Goal: Use online tool/utility: Use online tool/utility

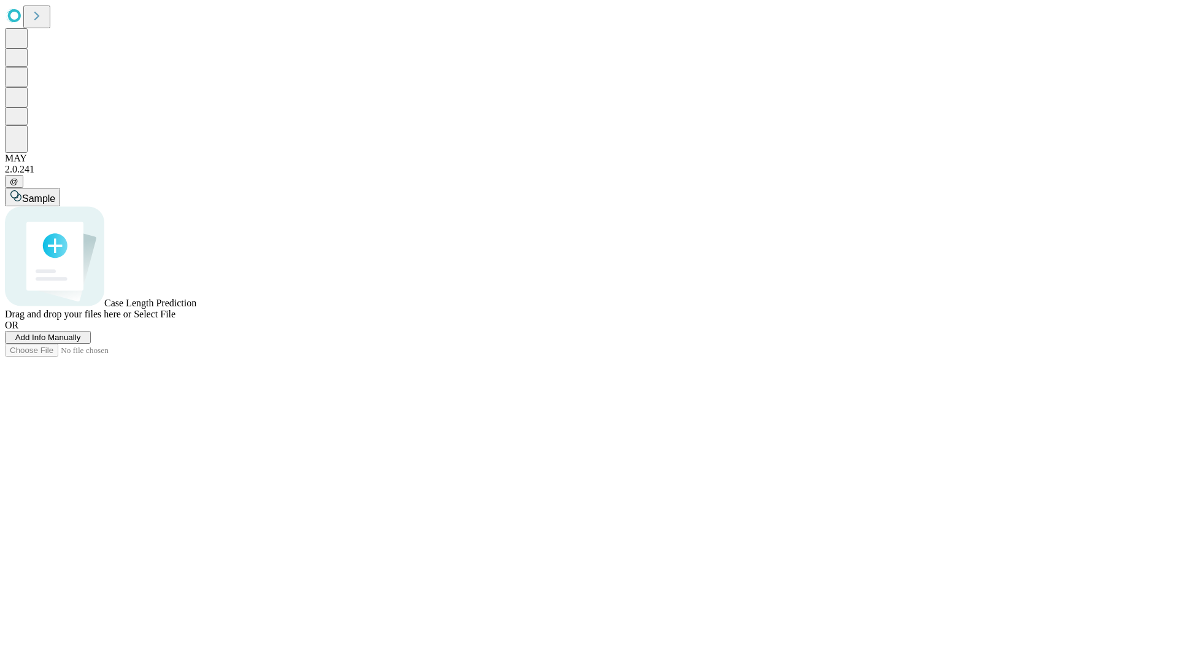
click at [81, 342] on span "Add Info Manually" at bounding box center [48, 337] width 66 height 9
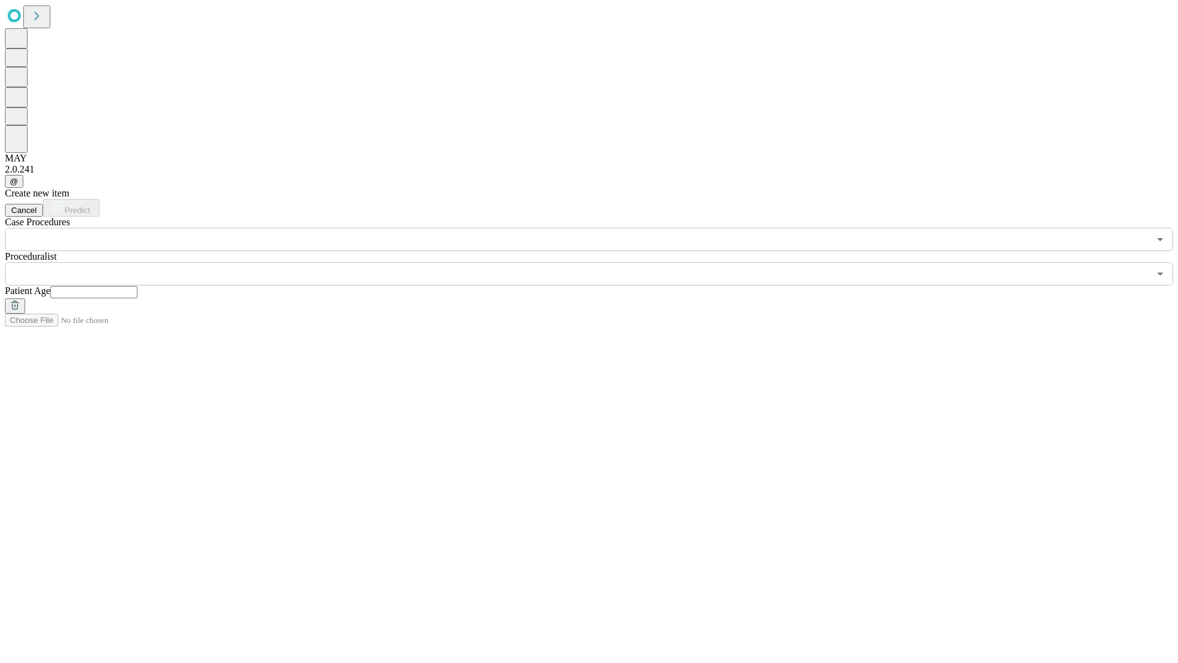
click at [137, 286] on input "text" at bounding box center [93, 292] width 87 height 12
type input "**"
click at [598, 262] on input "text" at bounding box center [577, 273] width 1144 height 23
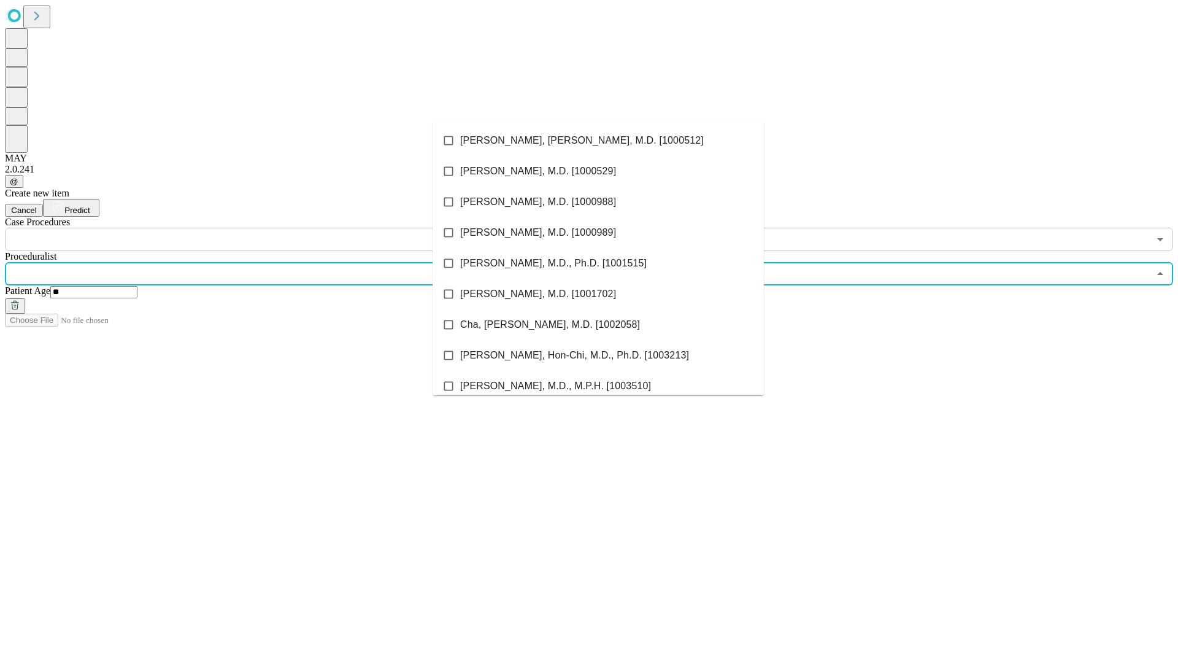
click at [598, 141] on li "[PERSON_NAME], [PERSON_NAME], M.D. [1000512]" at bounding box center [598, 140] width 331 height 31
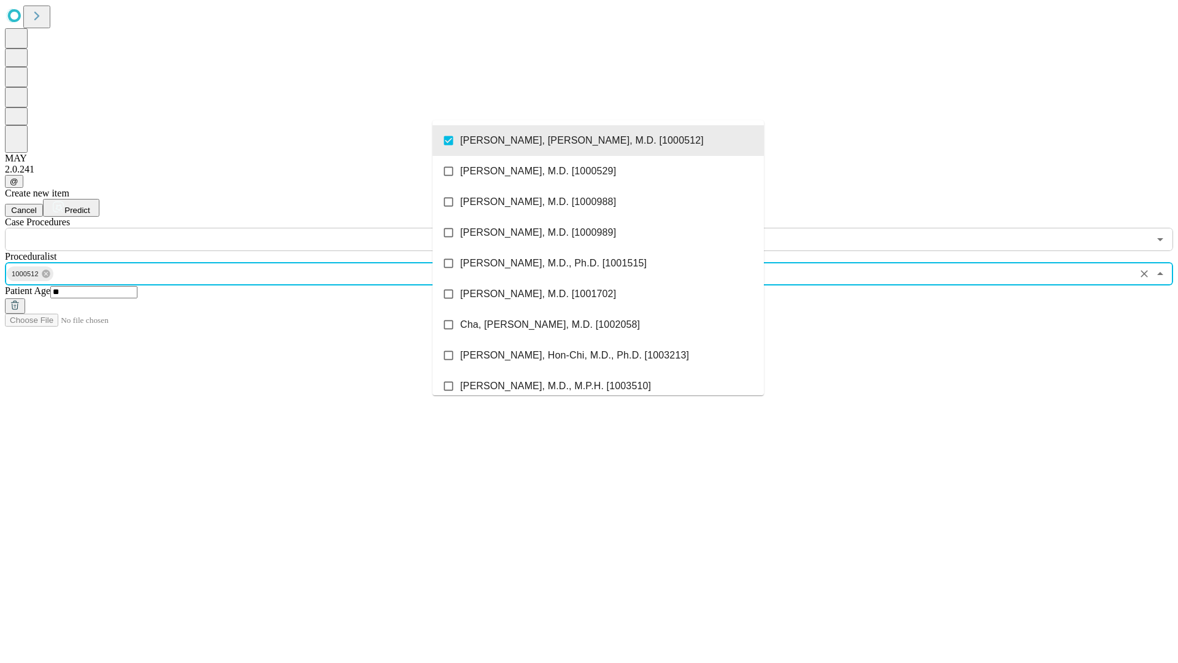
click at [258, 228] on input "text" at bounding box center [577, 239] width 1144 height 23
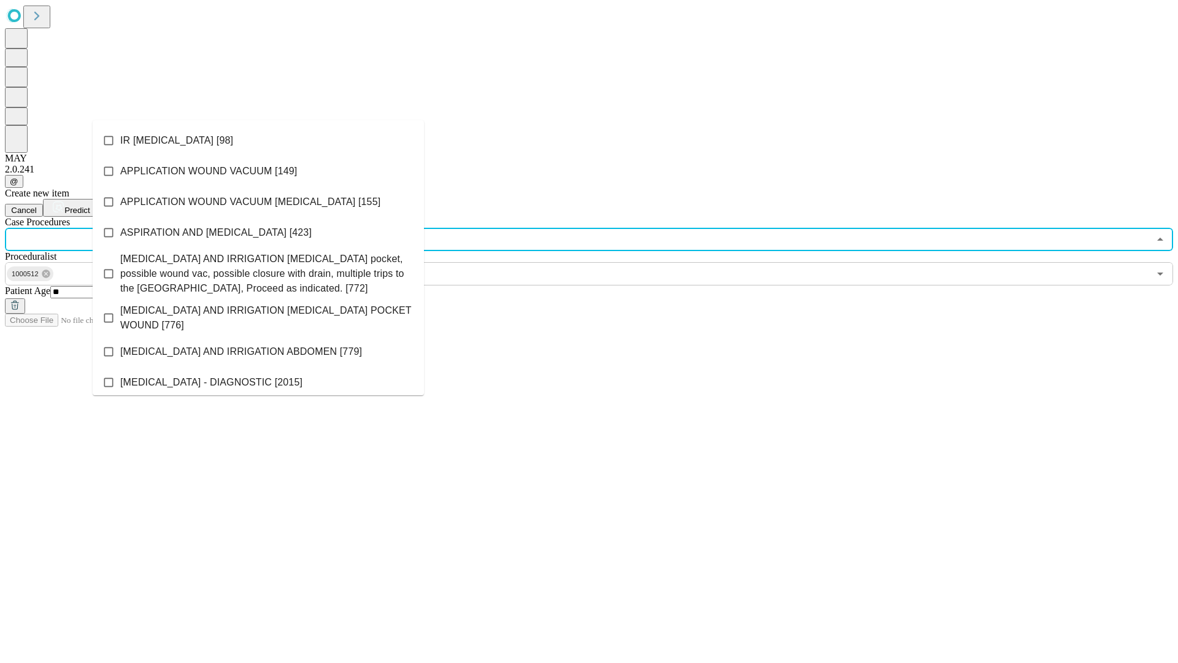
click at [258, 141] on li "IR [MEDICAL_DATA] [98]" at bounding box center [258, 140] width 331 height 31
click at [90, 206] on span "Predict" at bounding box center [76, 210] width 25 height 9
